Goal: Participate in discussion: Participate in discussion

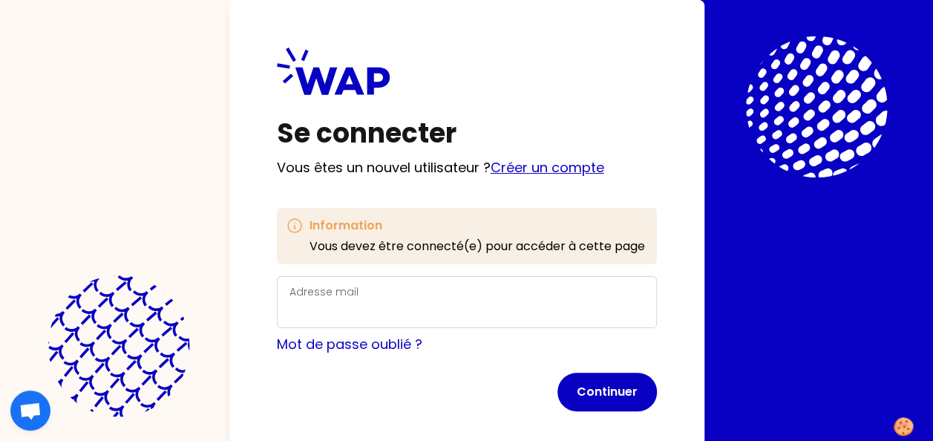
click at [546, 165] on link "Créer un compte" at bounding box center [548, 167] width 114 height 19
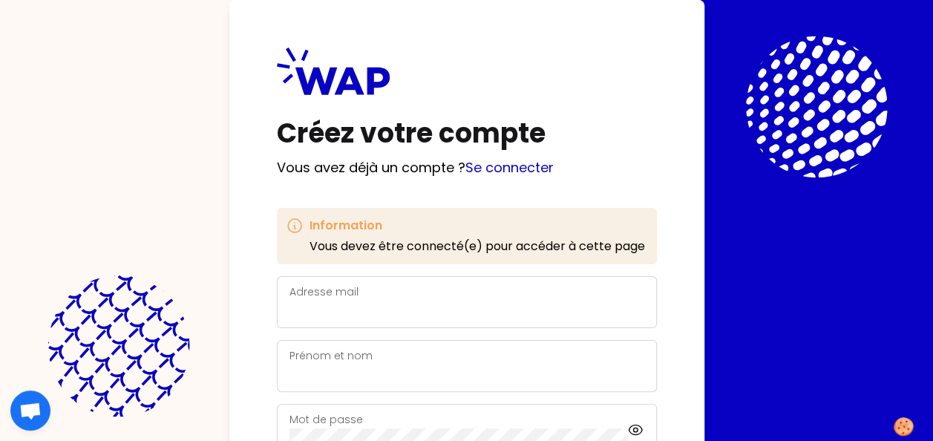
click at [423, 297] on div "Adresse mail" at bounding box center [466, 302] width 355 height 39
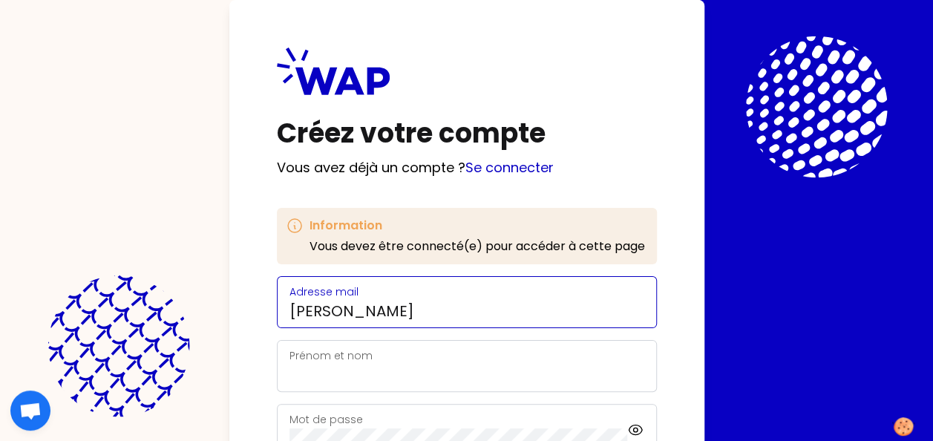
type input "linda.coppola@somfy.com"
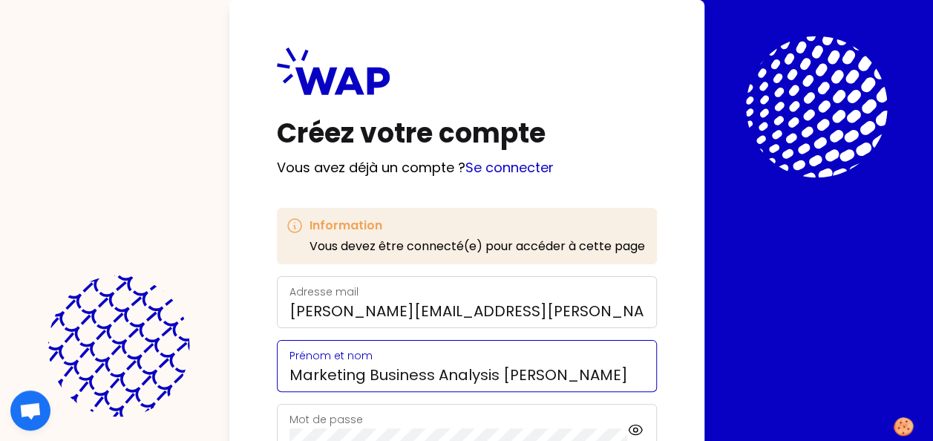
drag, startPoint x: 622, startPoint y: 376, endPoint x: 258, endPoint y: 379, distance: 363.7
click at [258, 379] on div "Créez votre compte Vous avez déjà un compte ? Se connecter Information Vous dev…" at bounding box center [466, 305] width 475 height 610
drag, startPoint x: 634, startPoint y: 364, endPoint x: 623, endPoint y: 370, distance: 12.6
click at [634, 364] on input "Marketing Business Analysis Linda Coppola" at bounding box center [466, 374] width 355 height 21
drag, startPoint x: 612, startPoint y: 376, endPoint x: 224, endPoint y: 371, distance: 387.5
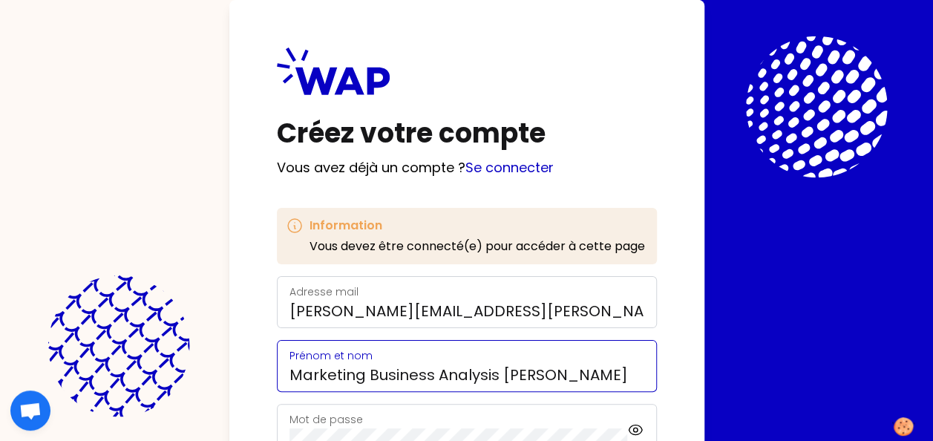
click at [224, 371] on div "Créez votre compte Vous avez déjà un compte ? Se connecter Information Vous dev…" at bounding box center [466, 220] width 933 height 441
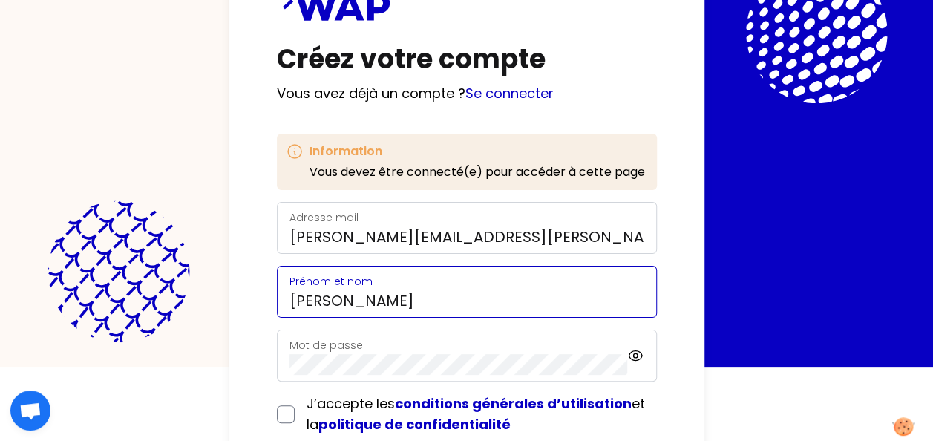
type input "Linda Coppola"
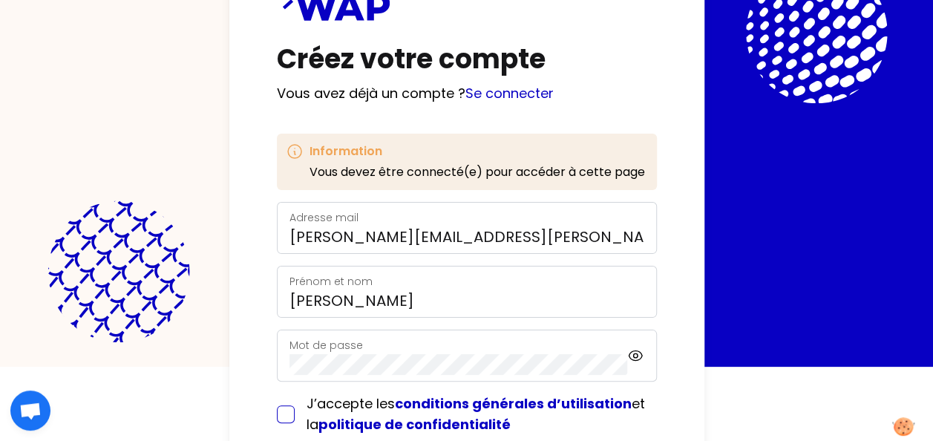
click at [284, 413] on input "checkbox" at bounding box center [286, 414] width 18 height 18
checkbox input "true"
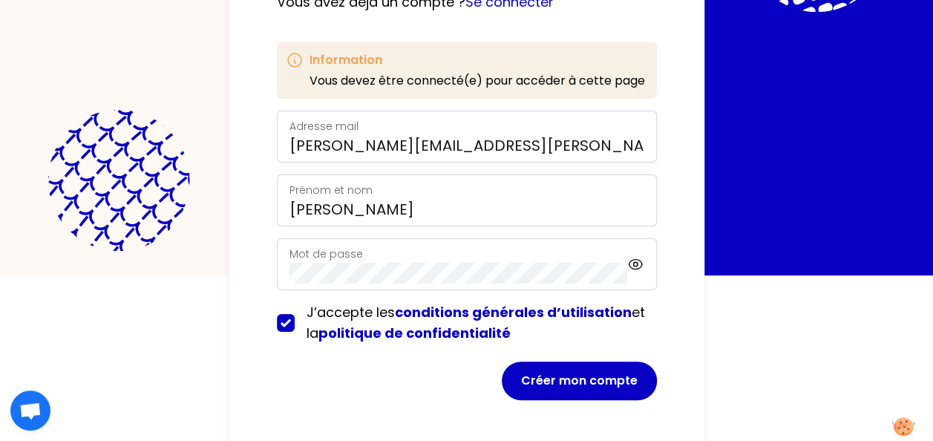
scroll to position [171, 0]
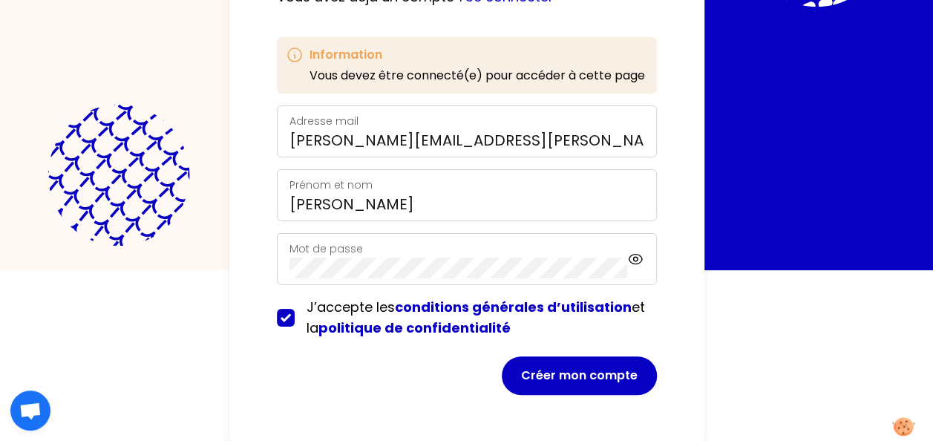
click at [638, 383] on button "Créer mon compte" at bounding box center [579, 375] width 155 height 39
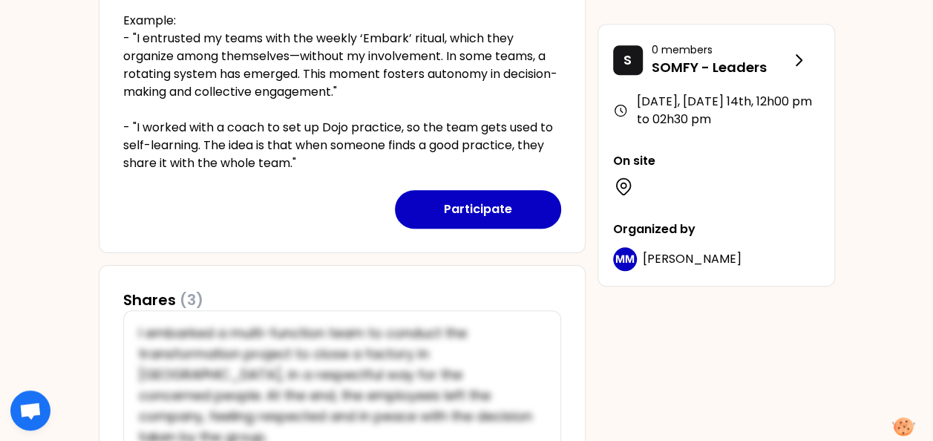
scroll to position [520, 0]
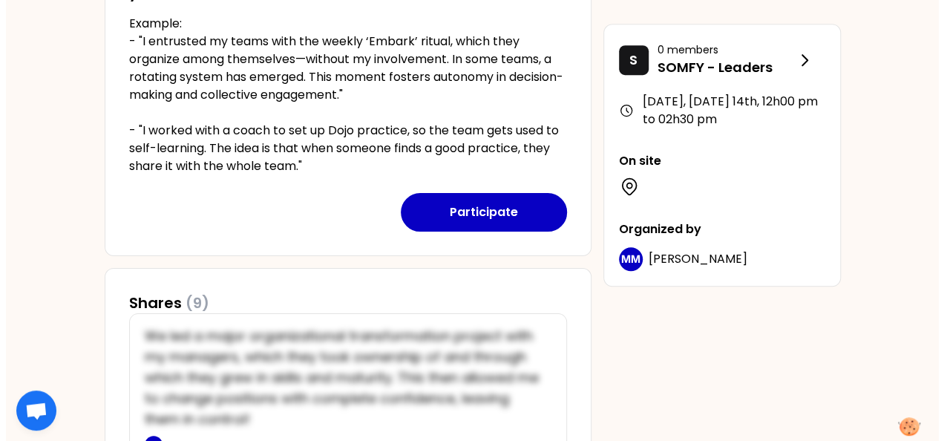
scroll to position [445, 0]
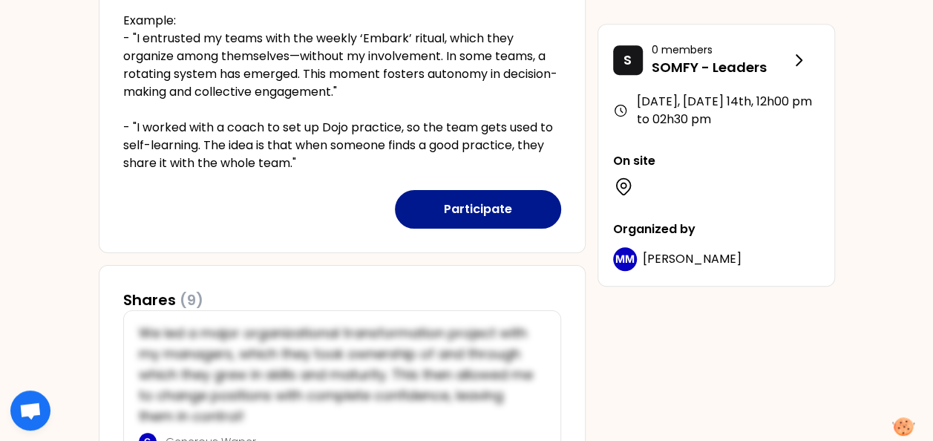
click at [491, 212] on button "Participate" at bounding box center [478, 209] width 166 height 39
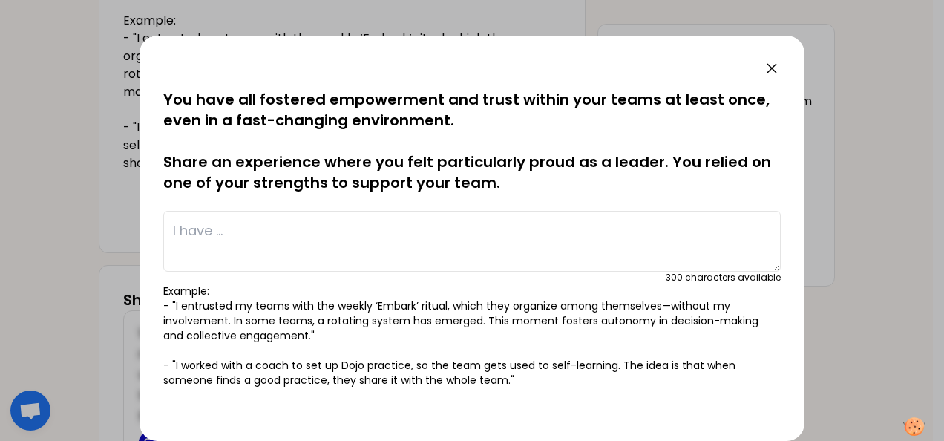
click at [214, 232] on textarea at bounding box center [472, 241] width 618 height 61
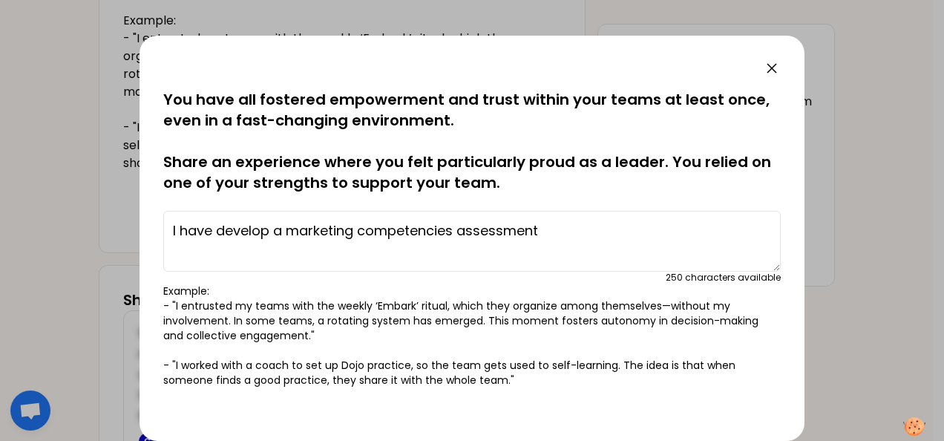
click at [269, 229] on textarea "I have develop a marketing competencies assessment" at bounding box center [472, 241] width 618 height 61
click at [572, 229] on textarea "I have developed a marketing competencies assessment" at bounding box center [472, 241] width 618 height 61
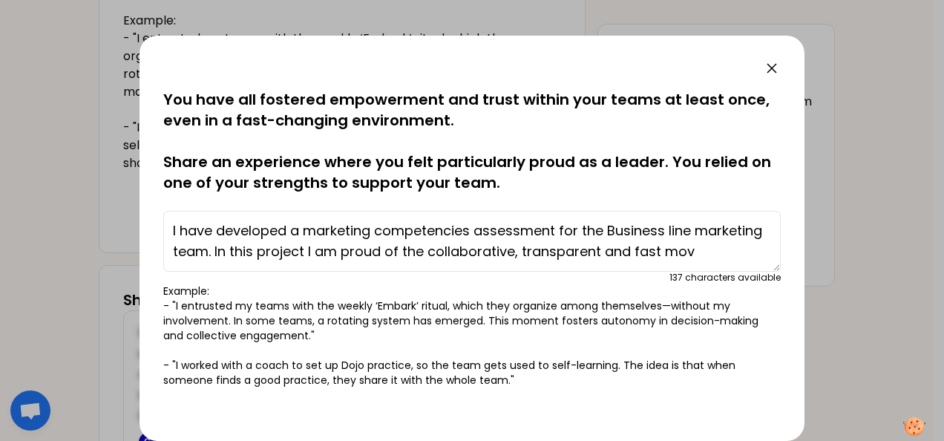
scroll to position [10, 0]
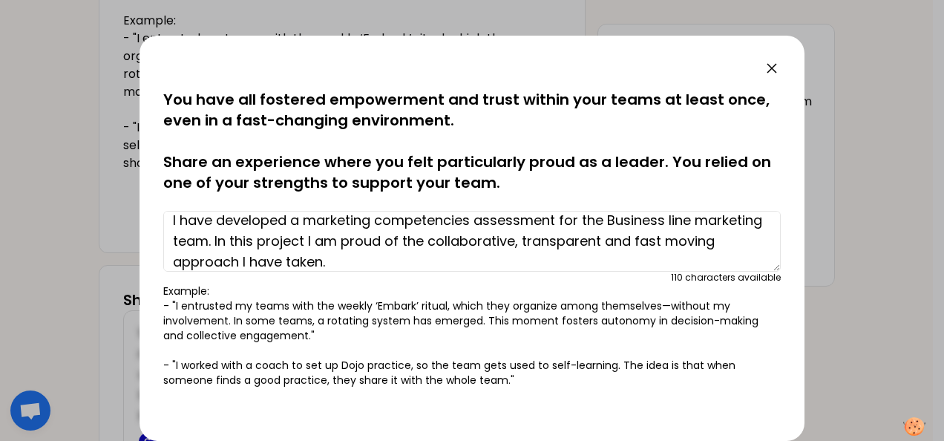
click at [414, 243] on textarea "I have developed a marketing competencies assessment for the Business line mark…" at bounding box center [472, 241] width 618 height 61
click at [465, 261] on textarea "I have developed a marketing competencies assessment for the Business line mark…" at bounding box center [472, 241] width 618 height 61
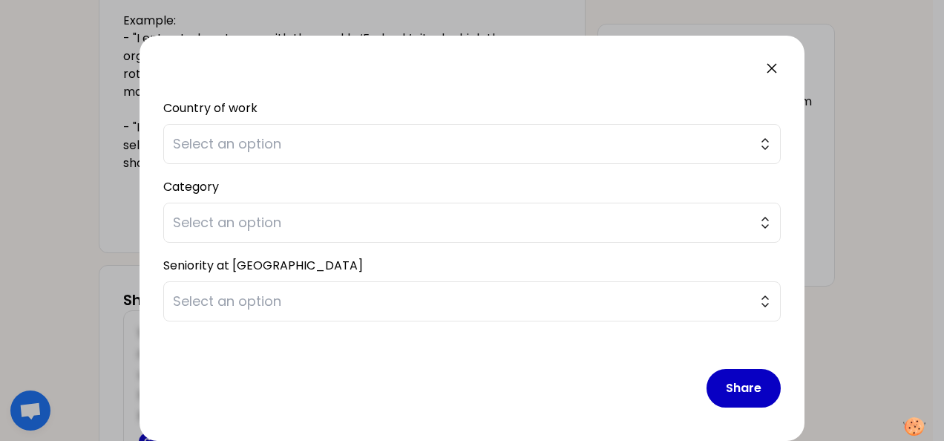
scroll to position [210, 0]
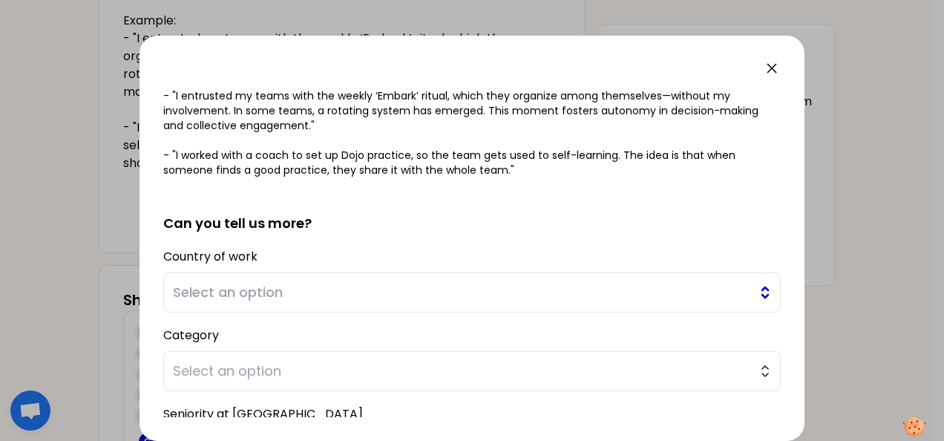
type textarea "I have developed a marketing competencies assessment for the Business line mark…"
click at [271, 292] on span "Select an option" at bounding box center [462, 292] width 578 height 21
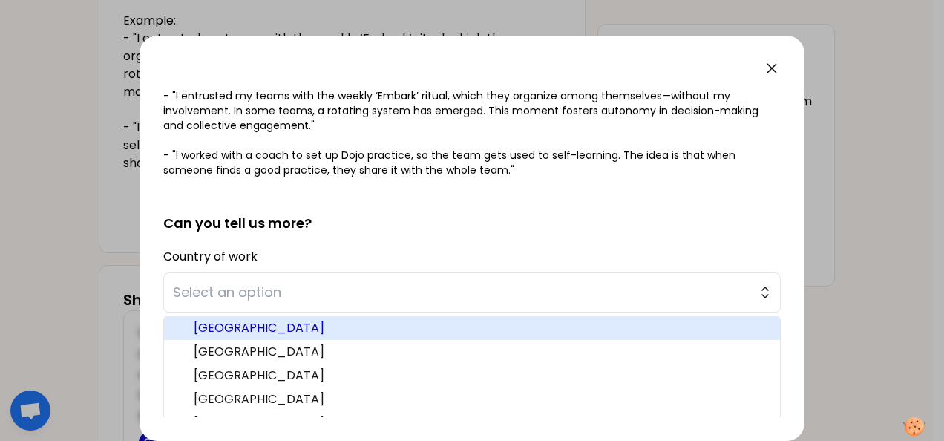
scroll to position [74, 0]
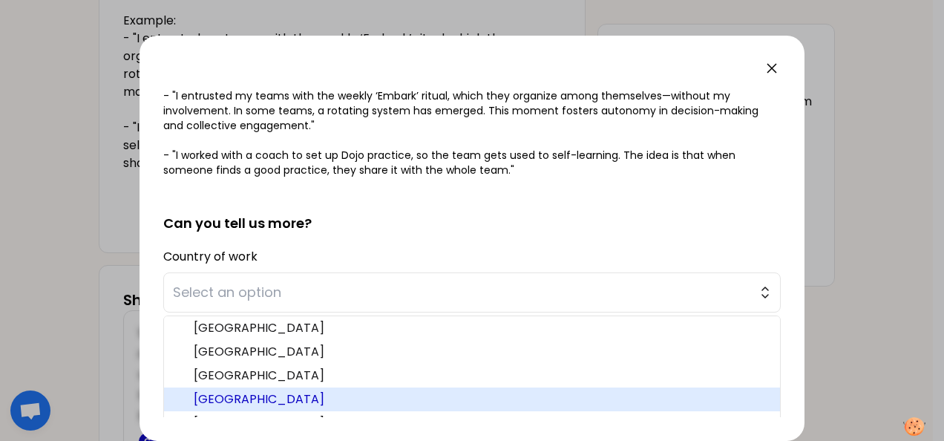
click at [249, 398] on span "[GEOGRAPHIC_DATA]" at bounding box center [481, 399] width 575 height 18
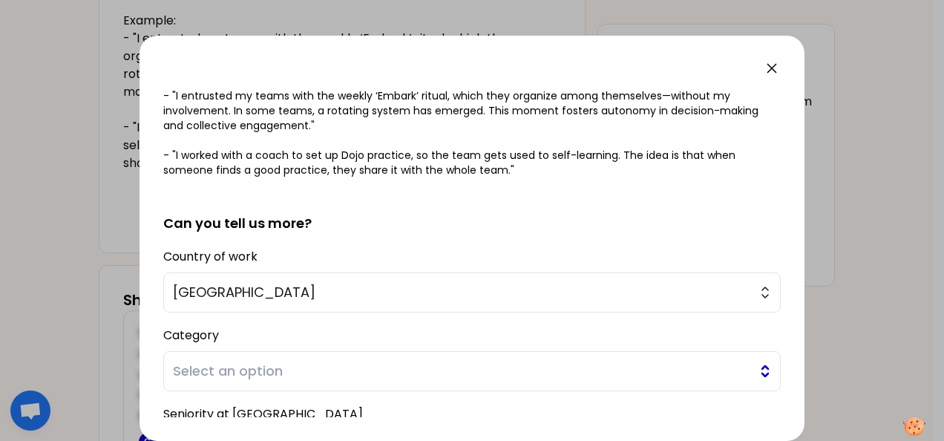
scroll to position [284, 0]
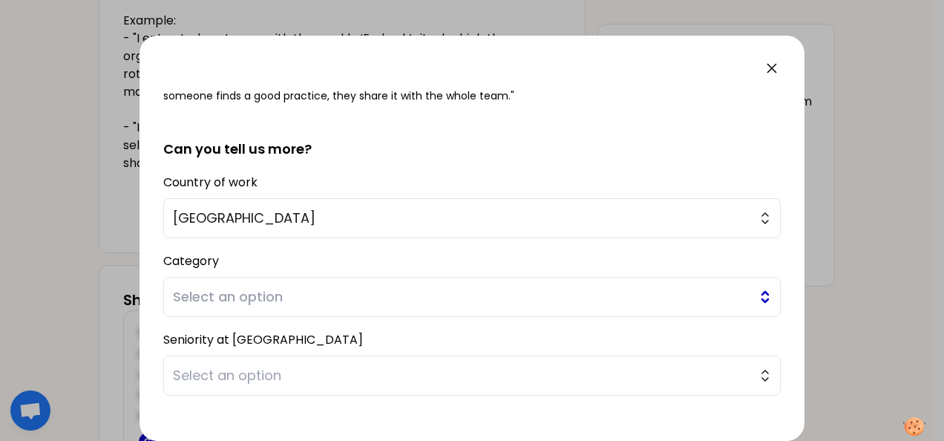
click at [272, 295] on span "Select an option" at bounding box center [462, 297] width 578 height 21
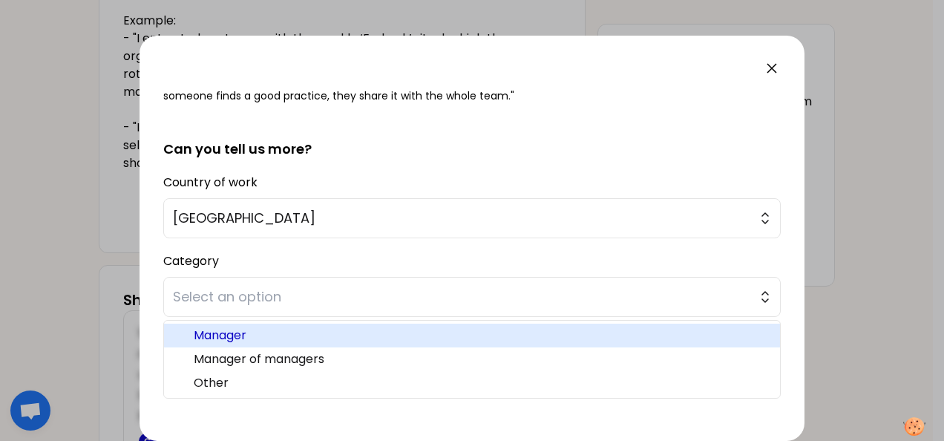
click at [260, 338] on span "Manager" at bounding box center [481, 336] width 575 height 18
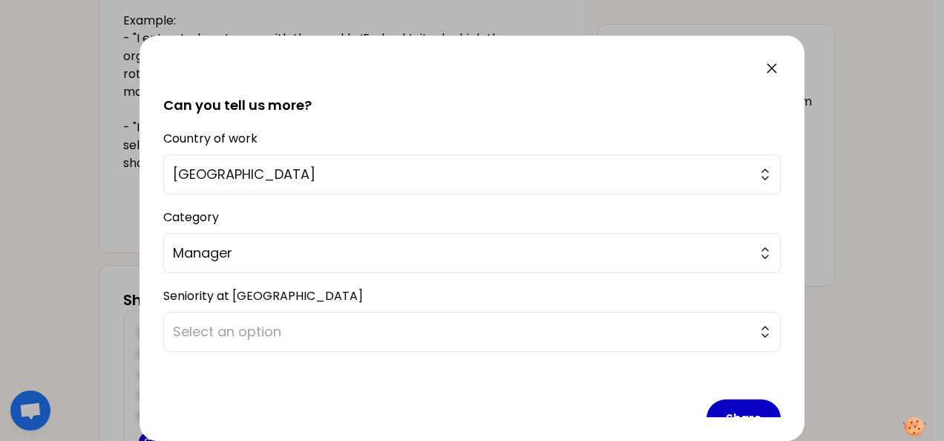
scroll to position [359, 0]
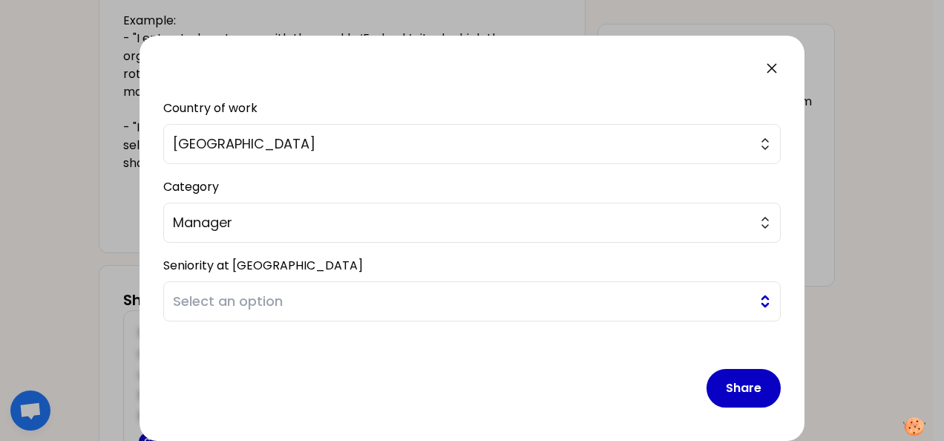
click at [356, 298] on span "Select an option" at bounding box center [462, 301] width 578 height 21
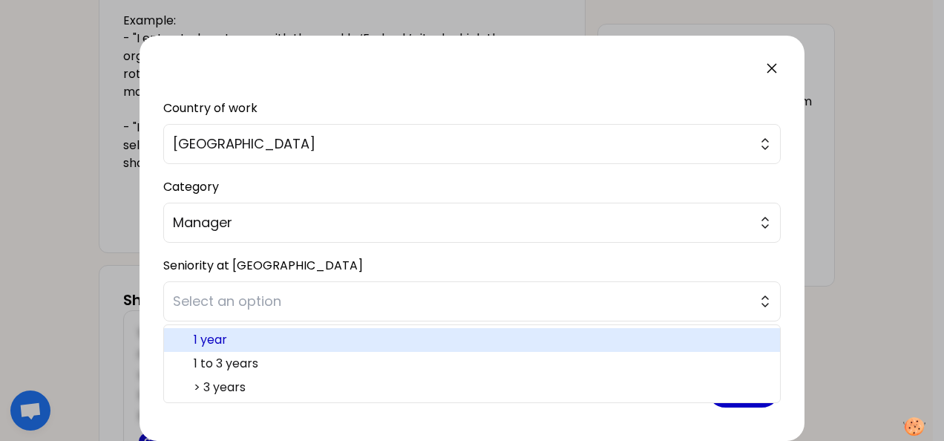
click at [319, 347] on li "1 year" at bounding box center [472, 340] width 616 height 24
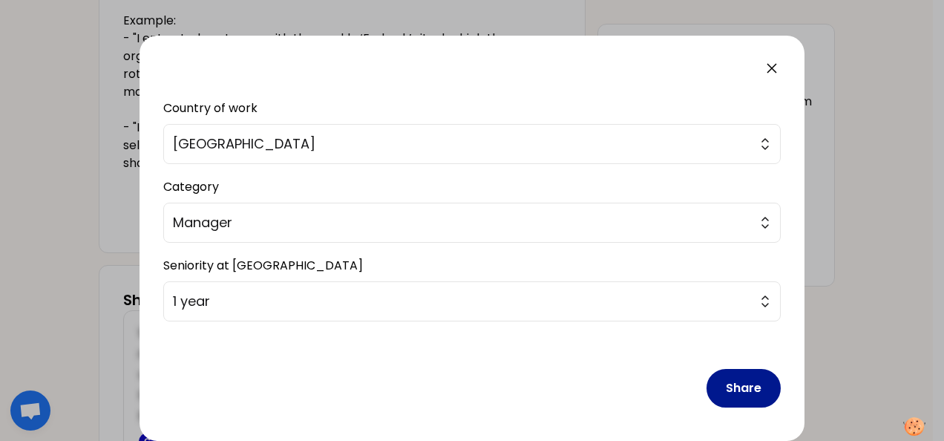
click at [753, 390] on button "Share" at bounding box center [744, 388] width 74 height 39
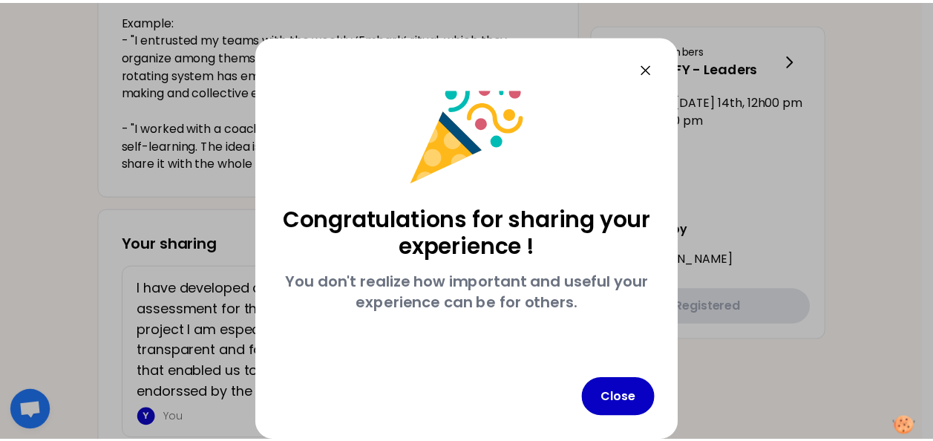
scroll to position [25, 0]
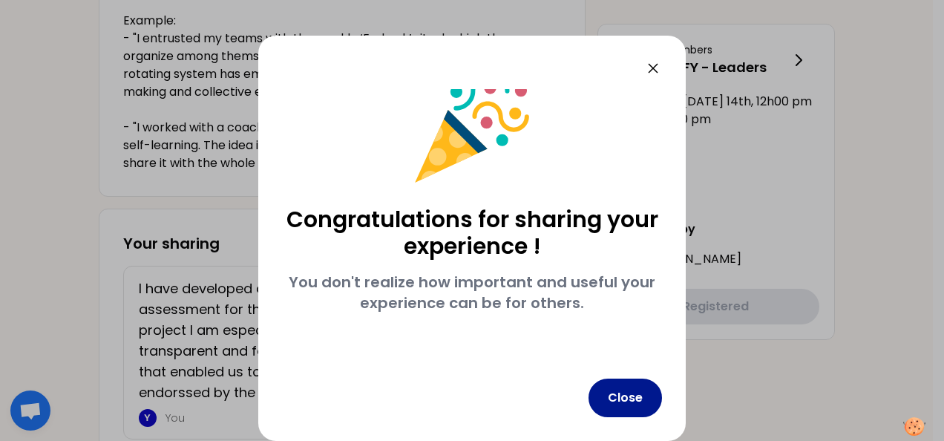
click at [645, 405] on button "Close" at bounding box center [625, 398] width 73 height 39
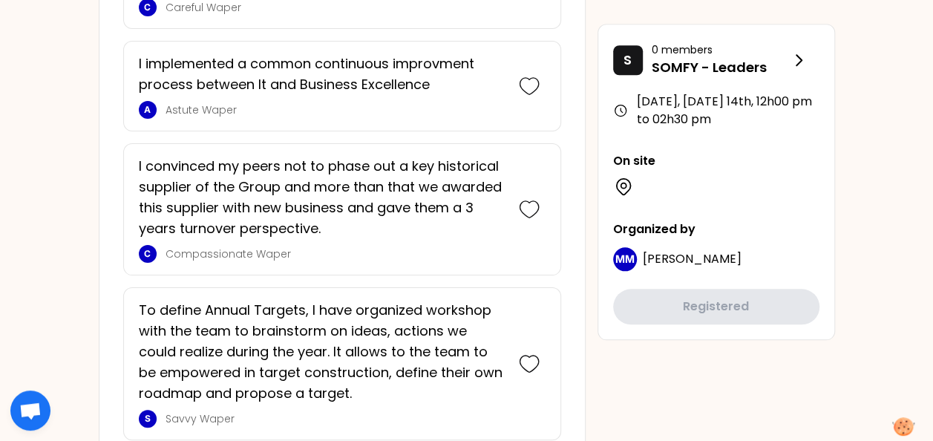
scroll to position [3860, 0]
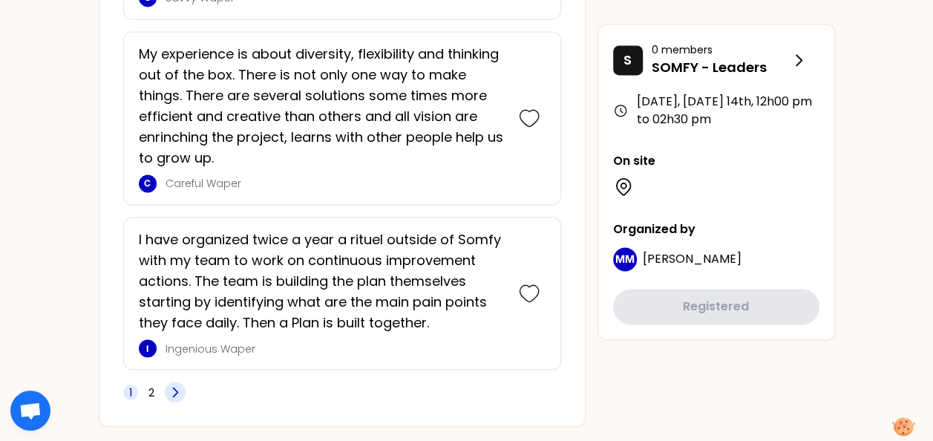
click at [177, 387] on icon at bounding box center [175, 391] width 4 height 9
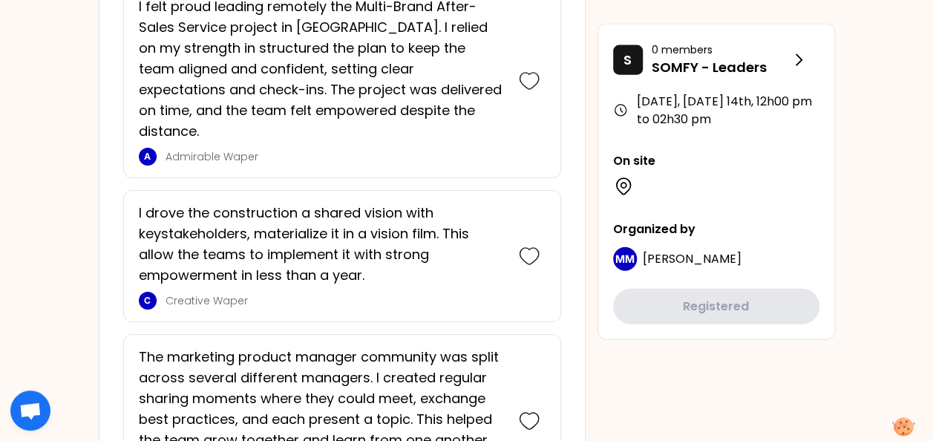
scroll to position [1663, 0]
